Goal: Find contact information: Find contact information

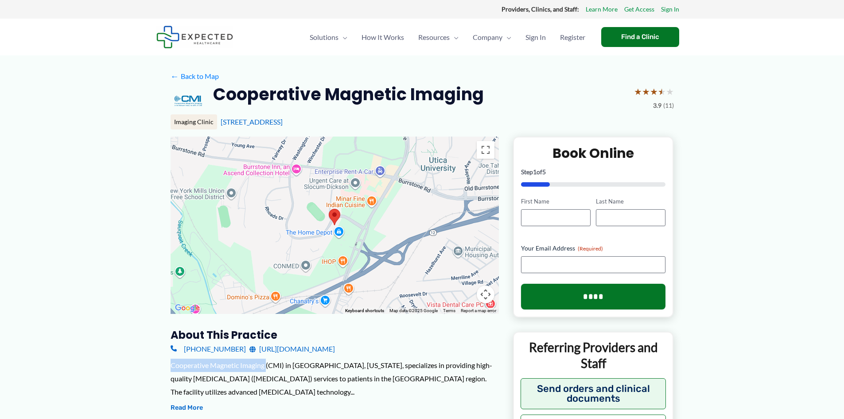
drag, startPoint x: 168, startPoint y: 362, endPoint x: 266, endPoint y: 366, distance: 98.0
copy div "Cooperative Magnetic Imaging"
drag, startPoint x: 311, startPoint y: 121, endPoint x: 221, endPoint y: 125, distance: 89.7
click at [221, 125] on div "[STREET_ADDRESS]" at bounding box center [447, 122] width 453 height 10
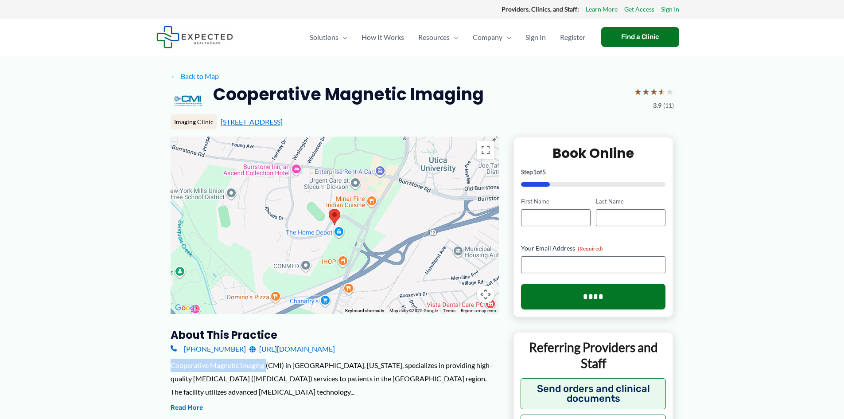
copy link "[STREET_ADDRESS]"
click at [184, 343] on link "[PHONE_NUMBER]" at bounding box center [208, 348] width 75 height 13
drag, startPoint x: 106, startPoint y: 323, endPoint x: 107, endPoint y: 317, distance: 5.8
